Goal: Task Accomplishment & Management: Use online tool/utility

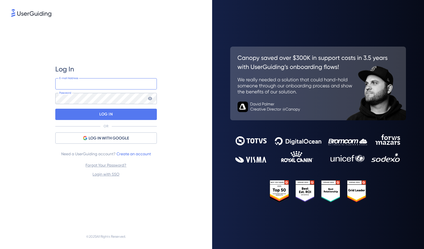
click at [92, 82] on input "email" at bounding box center [106, 83] width 102 height 11
type input "jsudaria@offensive-security.com"
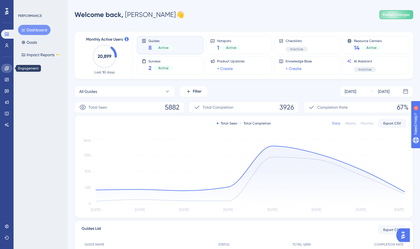
click at [8, 67] on icon at bounding box center [7, 68] width 5 height 5
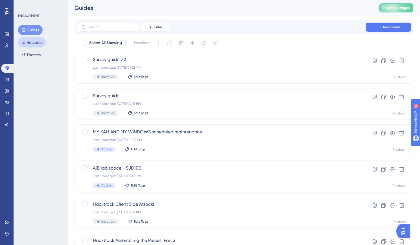
click at [38, 41] on button "Hotspots" at bounding box center [32, 42] width 28 height 10
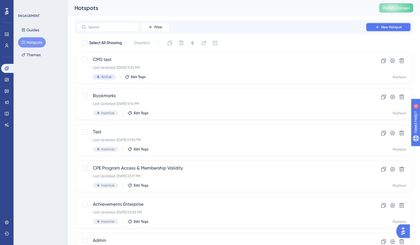
click at [401, 28] on span "New Hotspot" at bounding box center [391, 27] width 21 height 5
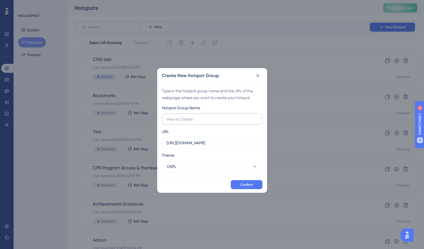
click at [202, 119] on input "text" at bounding box center [212, 119] width 91 height 6
type input "Personal Information Change Warning"
click at [229, 141] on input "https://portal.offsec.com" at bounding box center [212, 143] width 91 height 6
drag, startPoint x: 229, startPoint y: 141, endPoint x: 92, endPoint y: 138, distance: 137.0
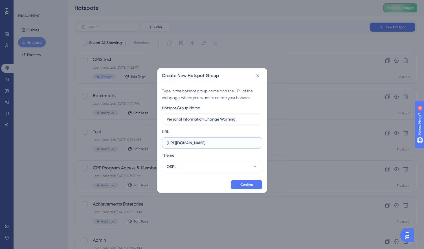
click at [92, 138] on div "Create New Hotspot Group Type in the hotspot group name and the URL of the webp…" at bounding box center [212, 124] width 424 height 249
paste input "-preprod.offsec.com/account/settings"
type input "https://portal-preprod.offsec.com/account/settings"
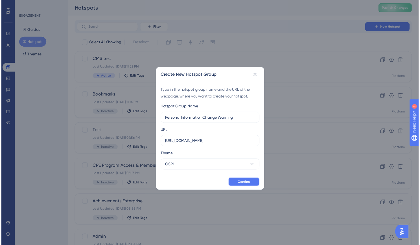
scroll to position [0, 0]
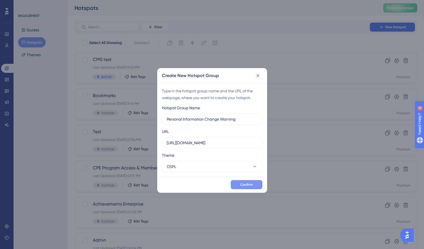
click at [248, 185] on span "Confirm" at bounding box center [247, 184] width 12 height 5
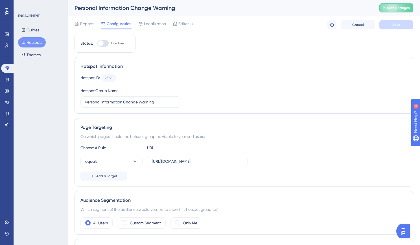
click at [32, 44] on button "Hotspots" at bounding box center [32, 42] width 28 height 10
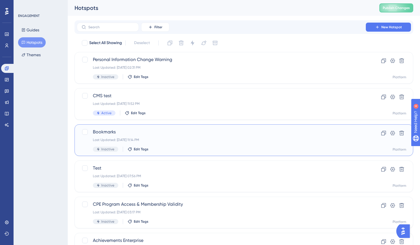
click at [173, 139] on div "Last Updated: Sep 04 2025, 11:14 PM" at bounding box center [221, 140] width 257 height 5
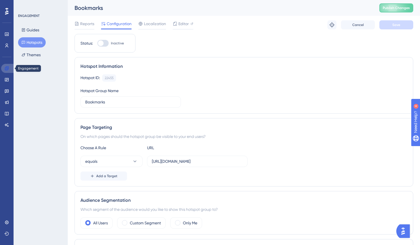
click at [5, 69] on icon at bounding box center [7, 68] width 5 height 5
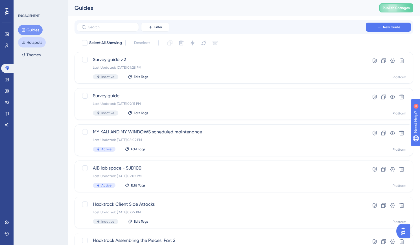
click at [32, 42] on button "Hotspots" at bounding box center [32, 42] width 28 height 10
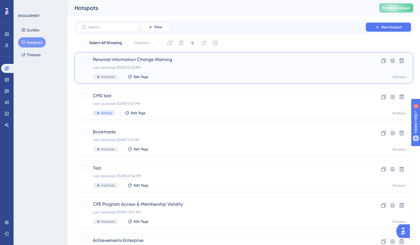
click at [203, 70] on div "Personal Information Change Warning Last Updated: Sep 29 2025, 02:31 PM Inactiv…" at bounding box center [221, 67] width 257 height 23
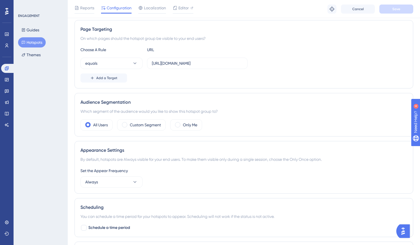
scroll to position [104, 0]
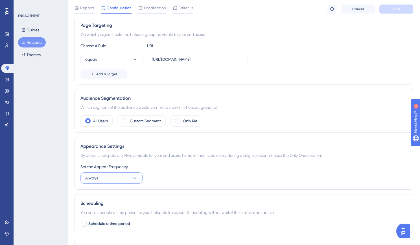
click at [123, 178] on button "Always" at bounding box center [111, 177] width 62 height 11
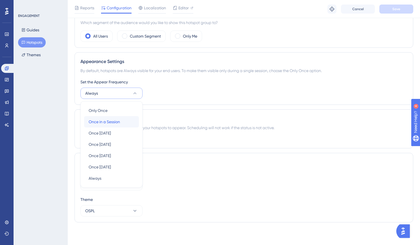
click at [123, 121] on div "Once in a Session Once in a Session" at bounding box center [112, 121] width 46 height 11
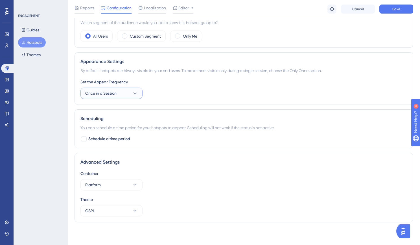
click at [119, 93] on button "Once in a Session" at bounding box center [111, 93] width 62 height 11
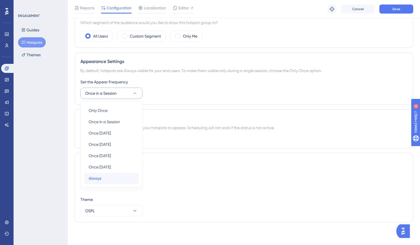
click at [101, 178] on span "Always" at bounding box center [95, 178] width 13 height 7
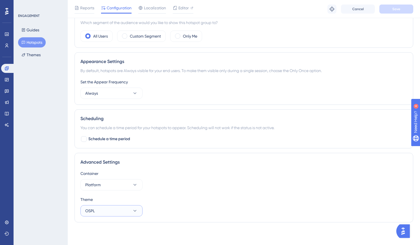
click at [105, 212] on button "OSPL" at bounding box center [111, 210] width 62 height 11
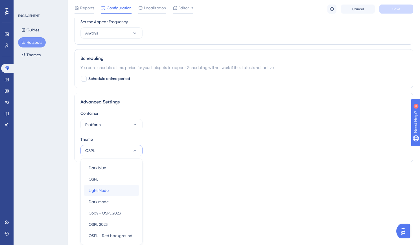
click at [114, 189] on div "Light Mode Light Mode" at bounding box center [112, 190] width 46 height 11
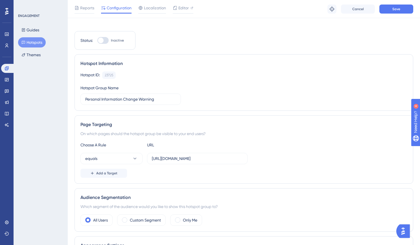
scroll to position [0, 0]
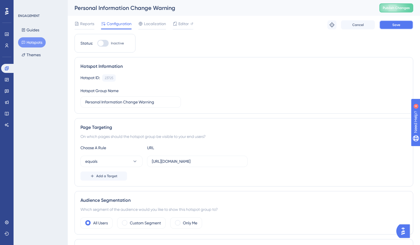
click at [394, 25] on span "Save" at bounding box center [396, 25] width 8 height 5
click at [182, 25] on span "Editor" at bounding box center [183, 23] width 10 height 7
click at [404, 9] on span "Publish Changes" at bounding box center [396, 8] width 27 height 5
click at [104, 42] on div at bounding box center [102, 43] width 11 height 7
click at [97, 43] on input "Inactive" at bounding box center [97, 43] width 0 height 0
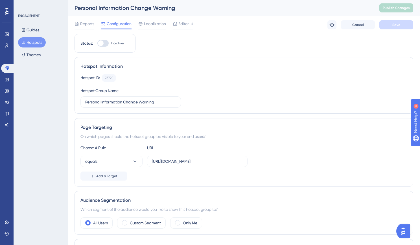
checkbox input "true"
click at [405, 28] on button "Save" at bounding box center [396, 24] width 34 height 9
click at [257, 80] on div "Hotspot ID: 23725 Copy" at bounding box center [243, 77] width 327 height 7
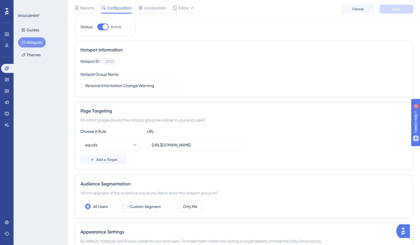
scroll to position [25, 0]
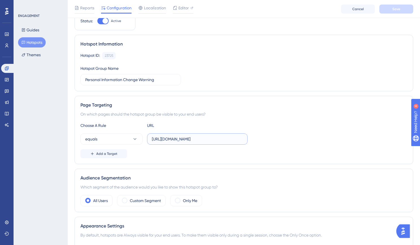
click at [226, 137] on input "https://portal-preprod.offsec.com/account/settings" at bounding box center [197, 139] width 91 height 6
click at [368, 132] on div "Choose A Rule URL equals https://portal-preprod.offsec.com/account/settings Add…" at bounding box center [243, 140] width 327 height 36
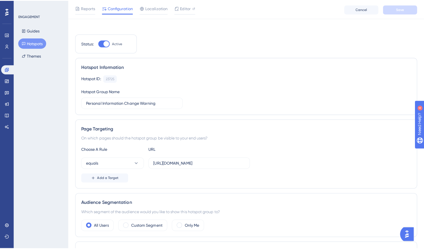
scroll to position [0, 0]
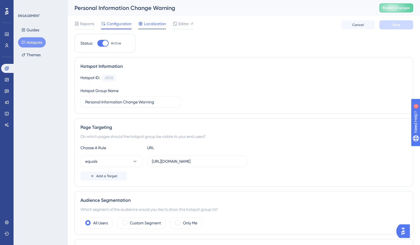
click at [159, 23] on span "Localization" at bounding box center [155, 23] width 22 height 7
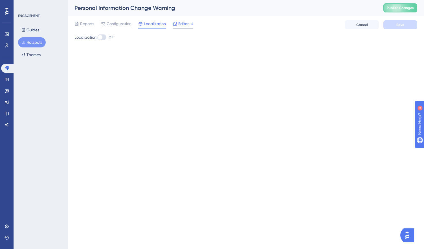
click at [184, 24] on span "Editor" at bounding box center [183, 23] width 10 height 7
click at [35, 43] on button "Hotspots" at bounding box center [32, 42] width 28 height 10
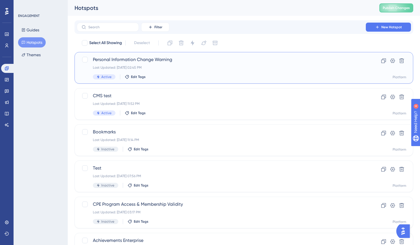
click at [205, 66] on div "Last Updated: Sep 29 2025, 02:45 PM" at bounding box center [221, 67] width 257 height 5
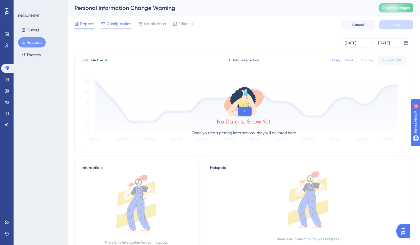
click at [113, 25] on span "Configuration" at bounding box center [119, 23] width 25 height 7
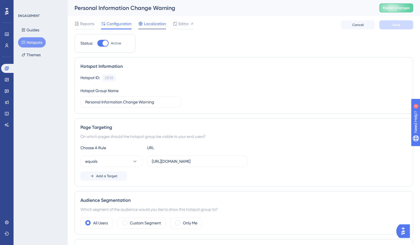
click at [162, 24] on span "Localization" at bounding box center [155, 23] width 22 height 7
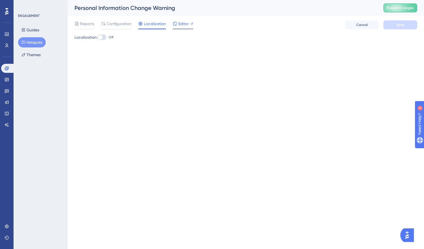
click at [179, 24] on span "Editor" at bounding box center [183, 23] width 10 height 7
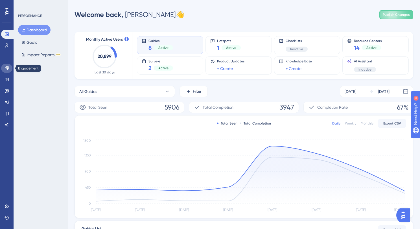
click at [10, 69] on link at bounding box center [6, 68] width 11 height 9
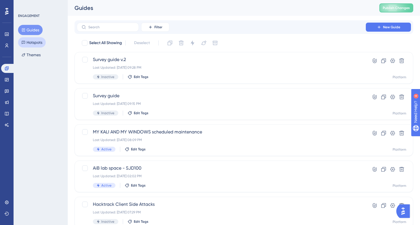
click at [40, 42] on button "Hotspots" at bounding box center [32, 42] width 28 height 10
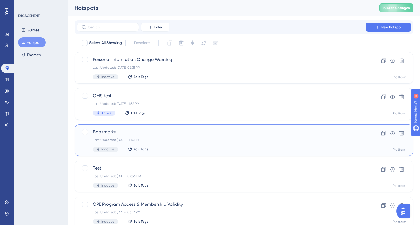
click at [185, 134] on span "Bookmarks" at bounding box center [221, 131] width 257 height 7
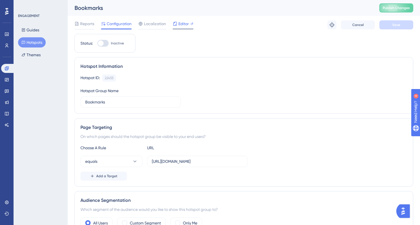
click at [180, 22] on span "Editor" at bounding box center [183, 23] width 10 height 7
click at [25, 43] on icon at bounding box center [23, 42] width 3 height 3
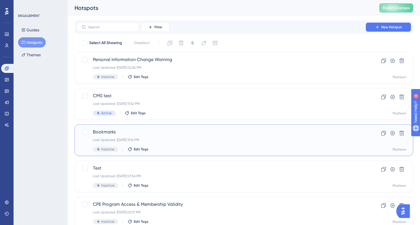
click at [188, 143] on div "Bookmarks Last Updated: Sep 04 2025, 11:14 PM Inactive Edit Tags" at bounding box center [221, 139] width 257 height 23
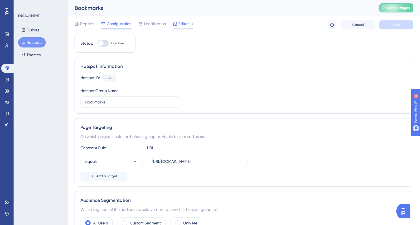
click at [183, 24] on span "Editor" at bounding box center [183, 23] width 10 height 7
click at [157, 29] on div at bounding box center [152, 29] width 28 height 1
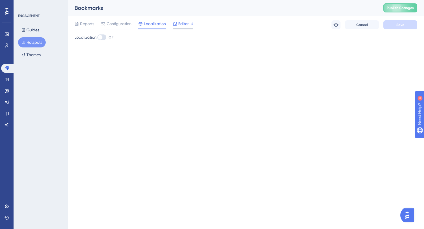
click at [181, 25] on span "Editor" at bounding box center [183, 23] width 10 height 7
